Goal: Task Accomplishment & Management: Manage account settings

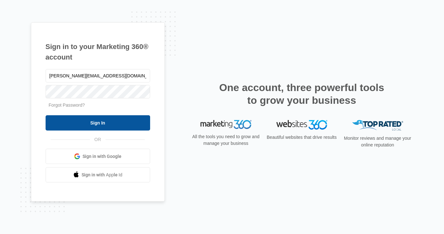
type input "[PERSON_NAME][EMAIL_ADDRESS][DOMAIN_NAME]"
click at [97, 124] on input "Sign In" at bounding box center [98, 122] width 104 height 15
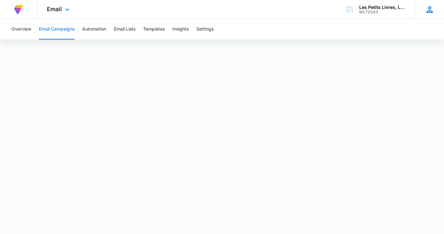
click at [430, 9] on icon at bounding box center [430, 10] width 10 height 10
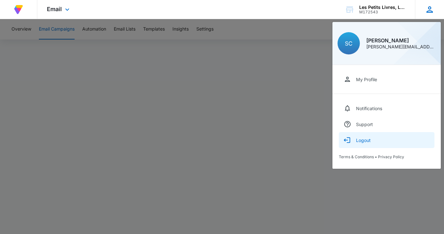
click at [364, 140] on div "Logout" at bounding box center [363, 140] width 15 height 5
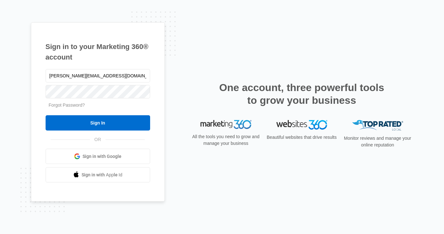
type input "[PERSON_NAME][EMAIL_ADDRESS][DOMAIN_NAME]"
